Goal: Task Accomplishment & Management: Manage account settings

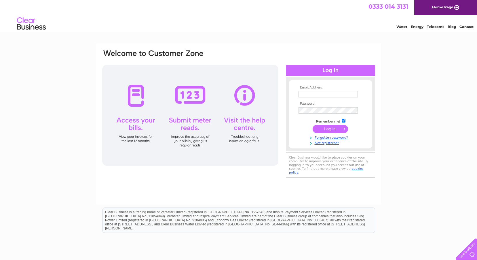
type input "[PERSON_NAME][EMAIL_ADDRESS][DOMAIN_NAME]"
click at [329, 127] on input "submit" at bounding box center [330, 129] width 35 height 8
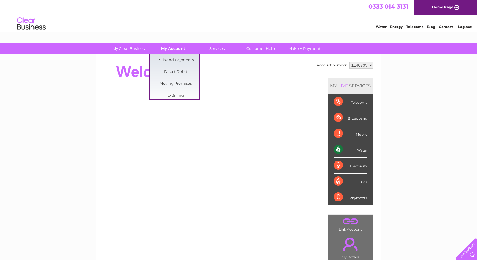
click at [169, 48] on link "My Account" at bounding box center [174, 48] width 48 height 11
click at [170, 58] on link "Bills and Payments" at bounding box center [176, 60] width 48 height 12
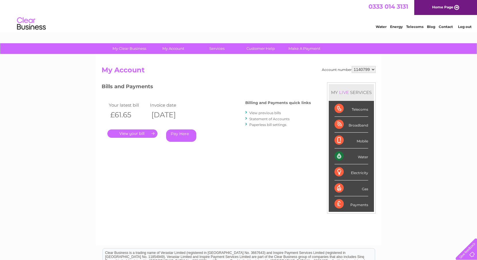
click at [149, 135] on link "." at bounding box center [132, 133] width 50 height 8
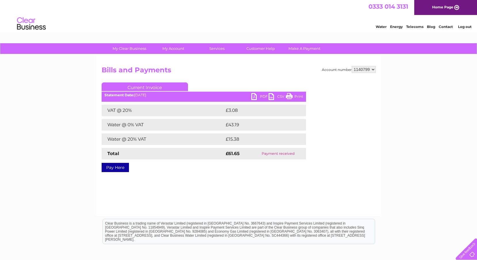
click at [254, 96] on link "PDF" at bounding box center [260, 97] width 17 height 8
